Goal: Task Accomplishment & Management: Complete application form

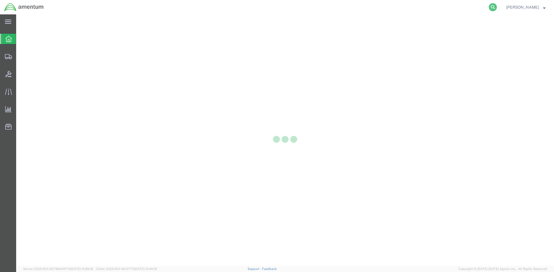
click at [497, 8] on icon at bounding box center [492, 7] width 8 height 8
click at [401, 9] on input "search" at bounding box center [400, 7] width 175 height 14
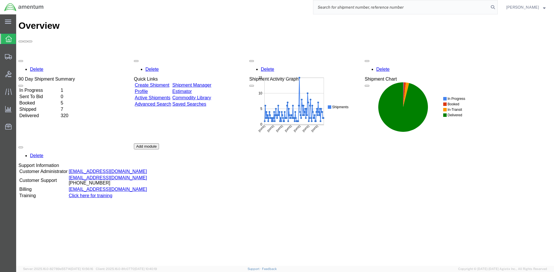
paste input "S633-25223-2437"
type input "S633-25223-2437"
click at [497, 7] on icon at bounding box center [492, 7] width 8 height 8
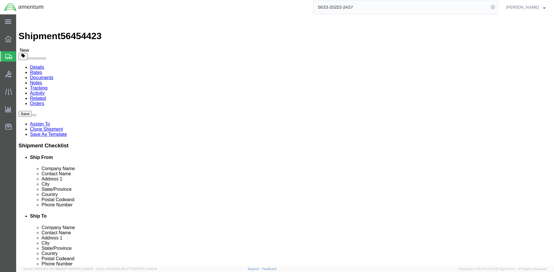
select select "42718"
select select
click button "Rate Shipment"
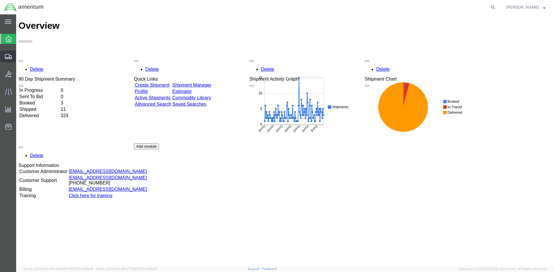
click at [0, 0] on span "Create Shipment" at bounding box center [0, 0] width 0 height 0
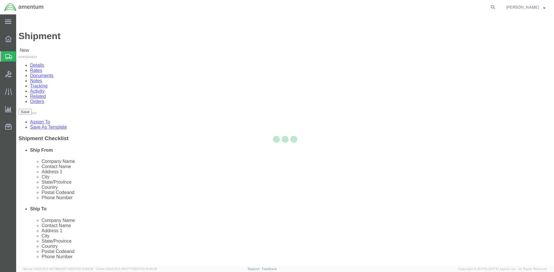
select select
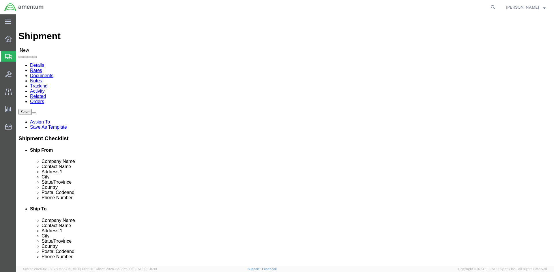
click input "text"
type input "K"
type input "Jimmy"
click p "- Amentum - (Jimmy Harwell) 1811 Polking Street, McGuire AFB, NJ, 08641, US"
select select "NJ"
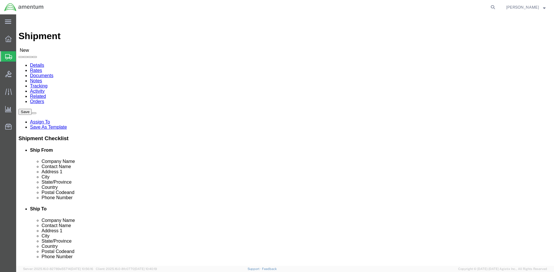
type input "Jimmy Harwell"
click input "text"
click input "Steve"
click input "Steven S"
type input "S"
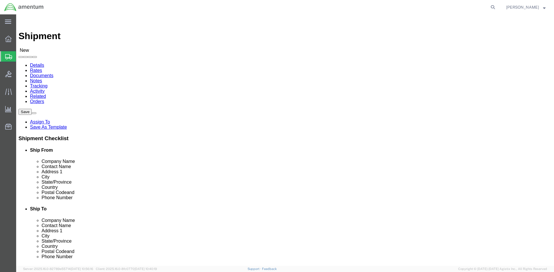
click input "text"
type input "Fort Belv"
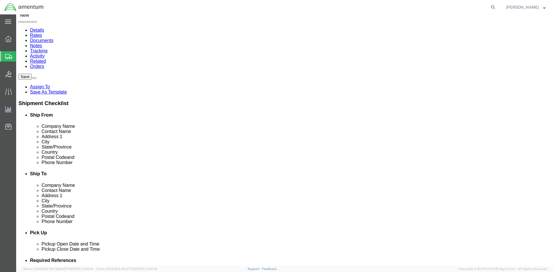
scroll to position [58, 0]
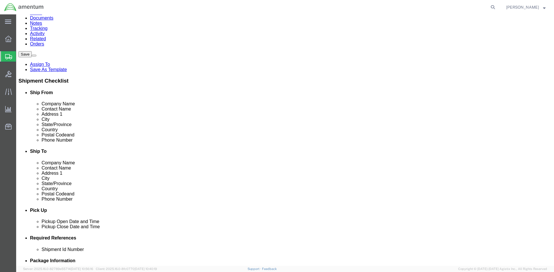
click p "- Amentum Services, Inc. - (Bobby Allison) 6970 Britten Drive, BLDG. 3145, Davi…"
select select "VA"
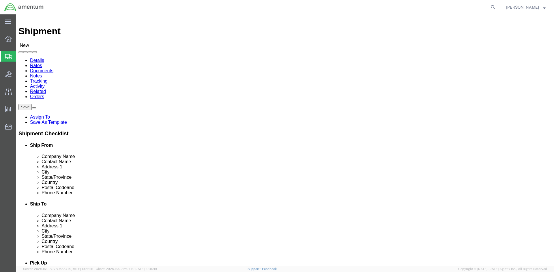
scroll to position [0, 0]
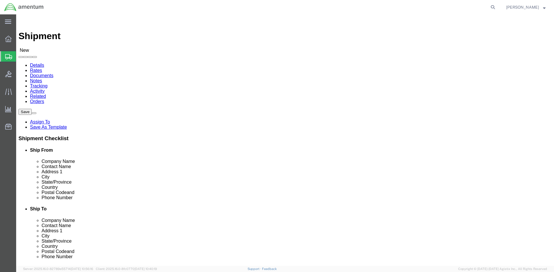
type input "Fort Belvoir"
click input "Ship To Location / Contact Name : This field is required."
click input "text"
type input "571-495-0307"
click div "Location My Profile Location 1002-4122-6 1006-5256-0 1026-8910-0 1281-0560-3 13…"
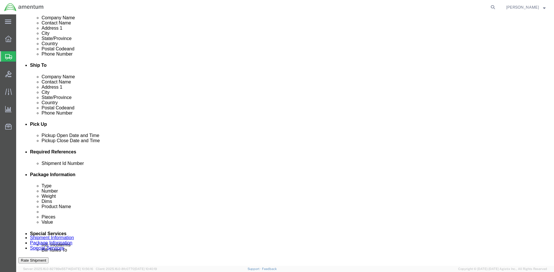
scroll to position [144, 0]
click input "text"
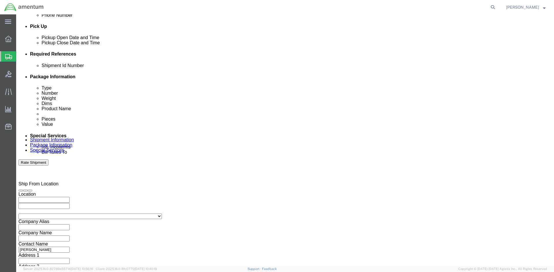
scroll to position [243, 0]
type input "LFC-64MB-20C-9302"
click button "Continue"
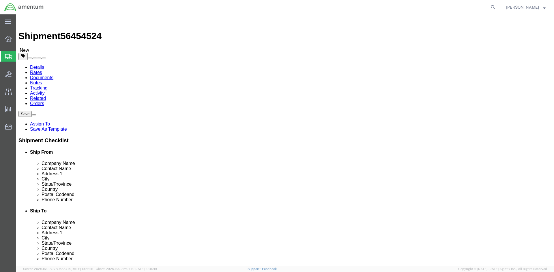
click select "Select BCK Boxes Bale(s) Basket(s) Bolt(s) Bottle(s) Buckets Bulk Bundle(s) Can…"
select select "ENV"
click select "Select BCK Boxes Bale(s) Basket(s) Bolt(s) Bottle(s) Buckets Bulk Bundle(s) Can…"
type input "9.50"
type input "12.50"
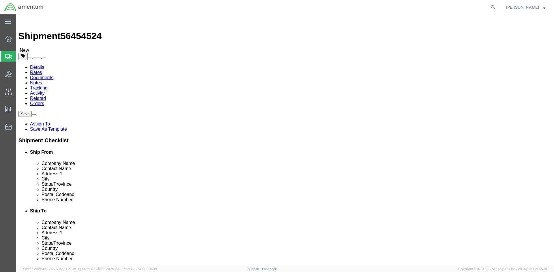
type input "0.25"
type input "1"
click span
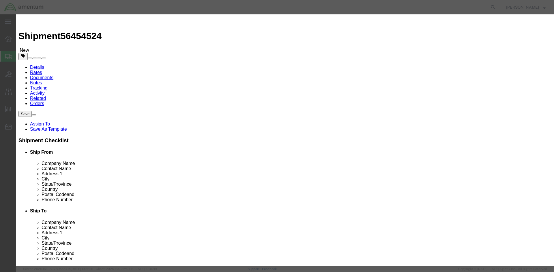
click input "text"
type input "Disc"
click div "Commodity library"
drag, startPoint x: 174, startPoint y: 55, endPoint x: 163, endPoint y: 56, distance: 10.8
click div "Pieces 0 Select Bag Barrels 100Board Feet Bottle Box Blister Pack Carats Can Ca…"
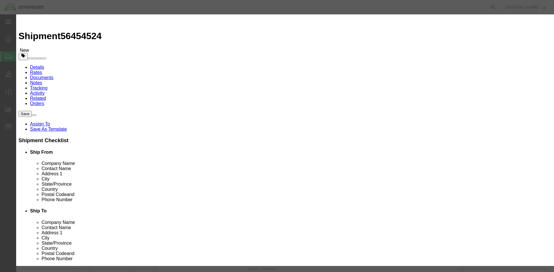
type input "2"
click input "text"
type input "5000"
click button "Save & Close"
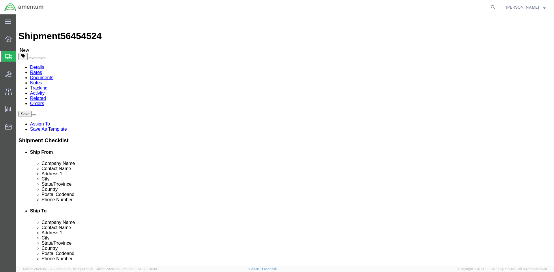
click button "Rate Shipment"
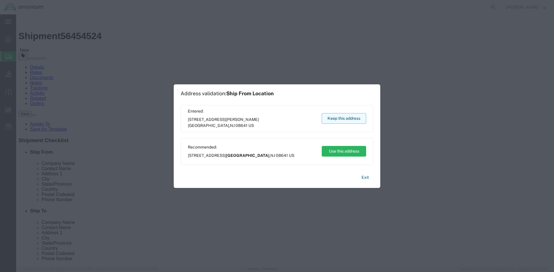
click at [328, 119] on button "Keep this address" at bounding box center [343, 118] width 44 height 11
